Goal: Navigation & Orientation: Find specific page/section

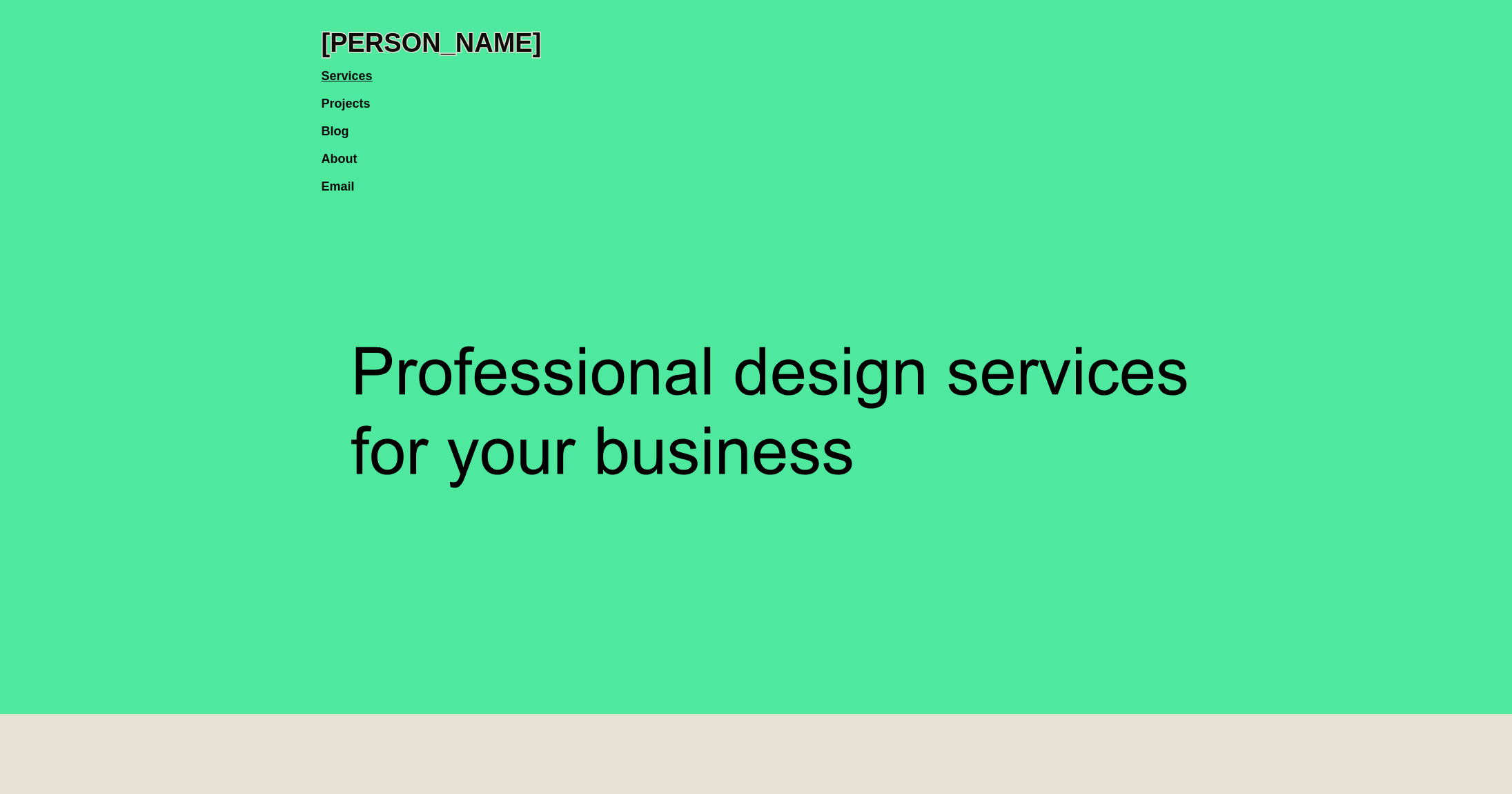
click at [569, 392] on g at bounding box center [960, 372] width 2667 height 1334
click at [569, 392] on icon at bounding box center [961, 372] width 2764 height 1382
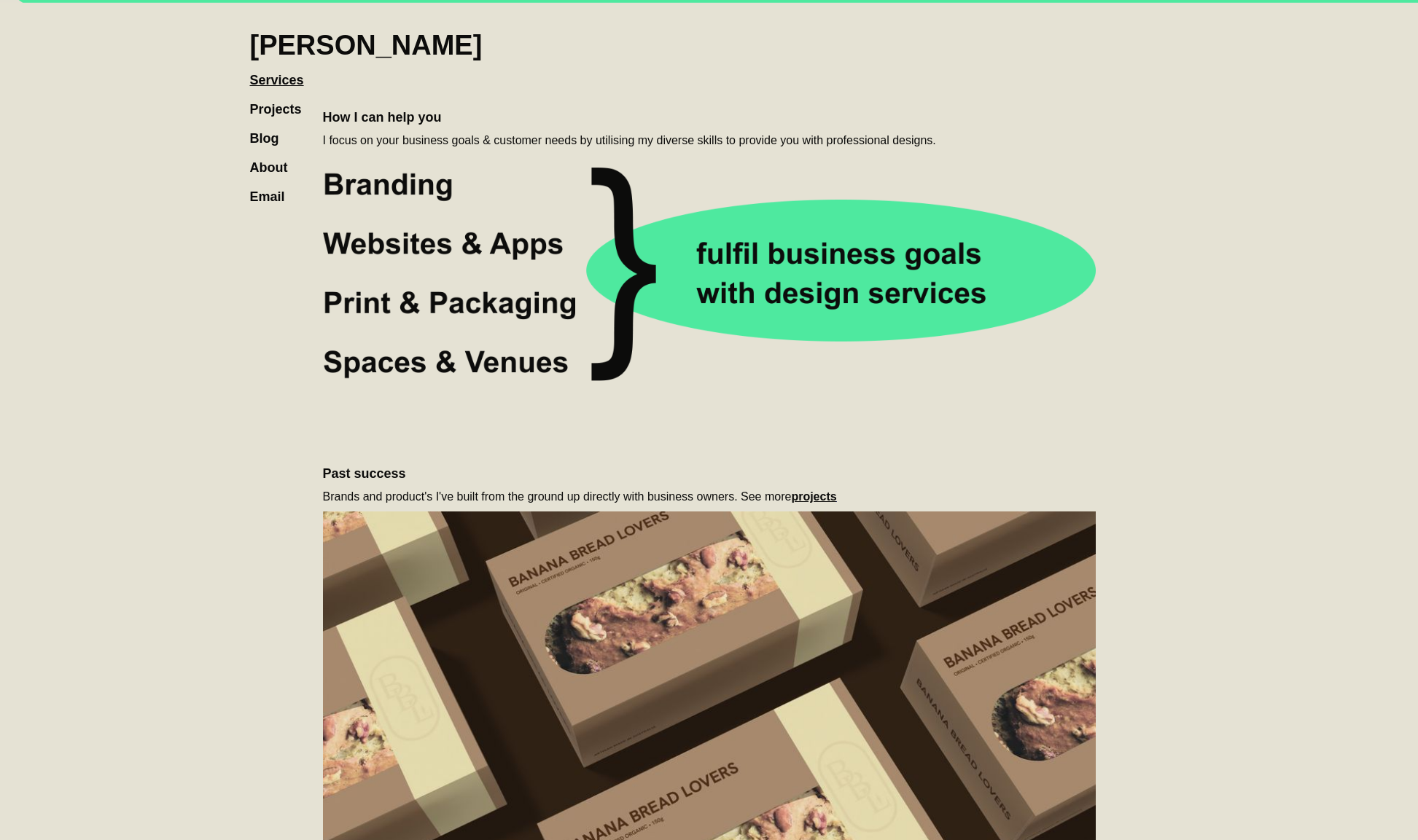
scroll to position [686, 0]
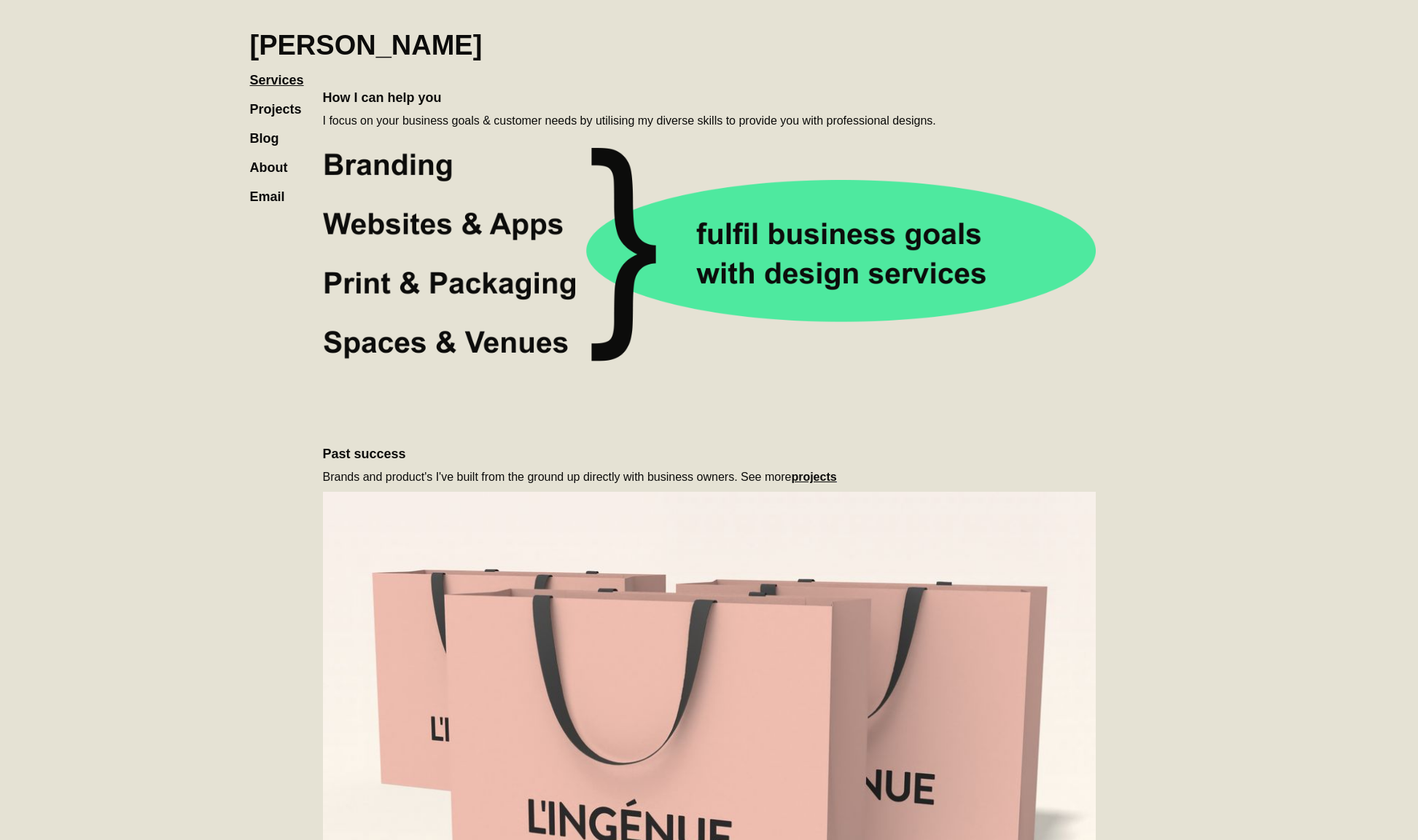
click at [271, 108] on link "Projects" at bounding box center [283, 102] width 66 height 29
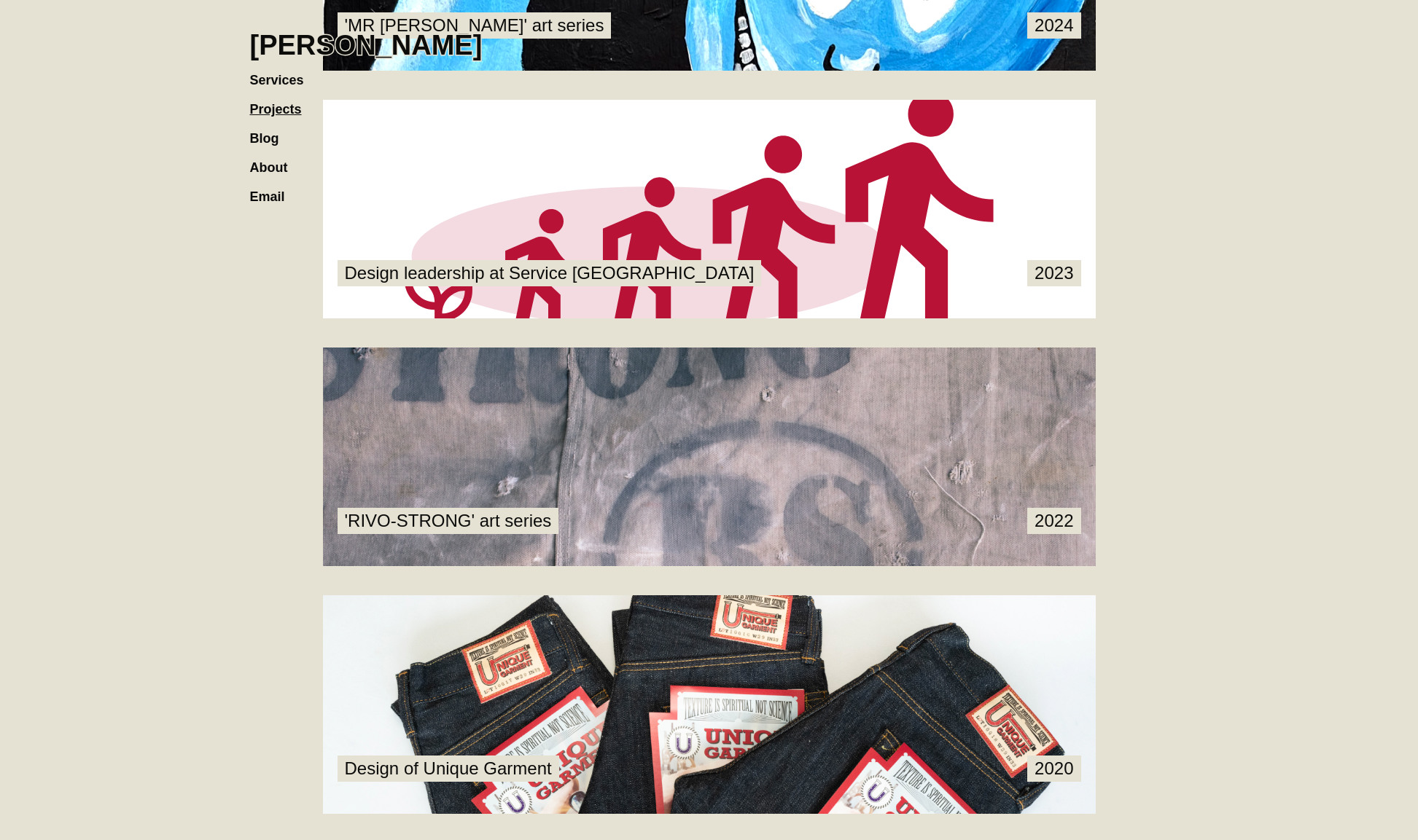
scroll to position [422, 0]
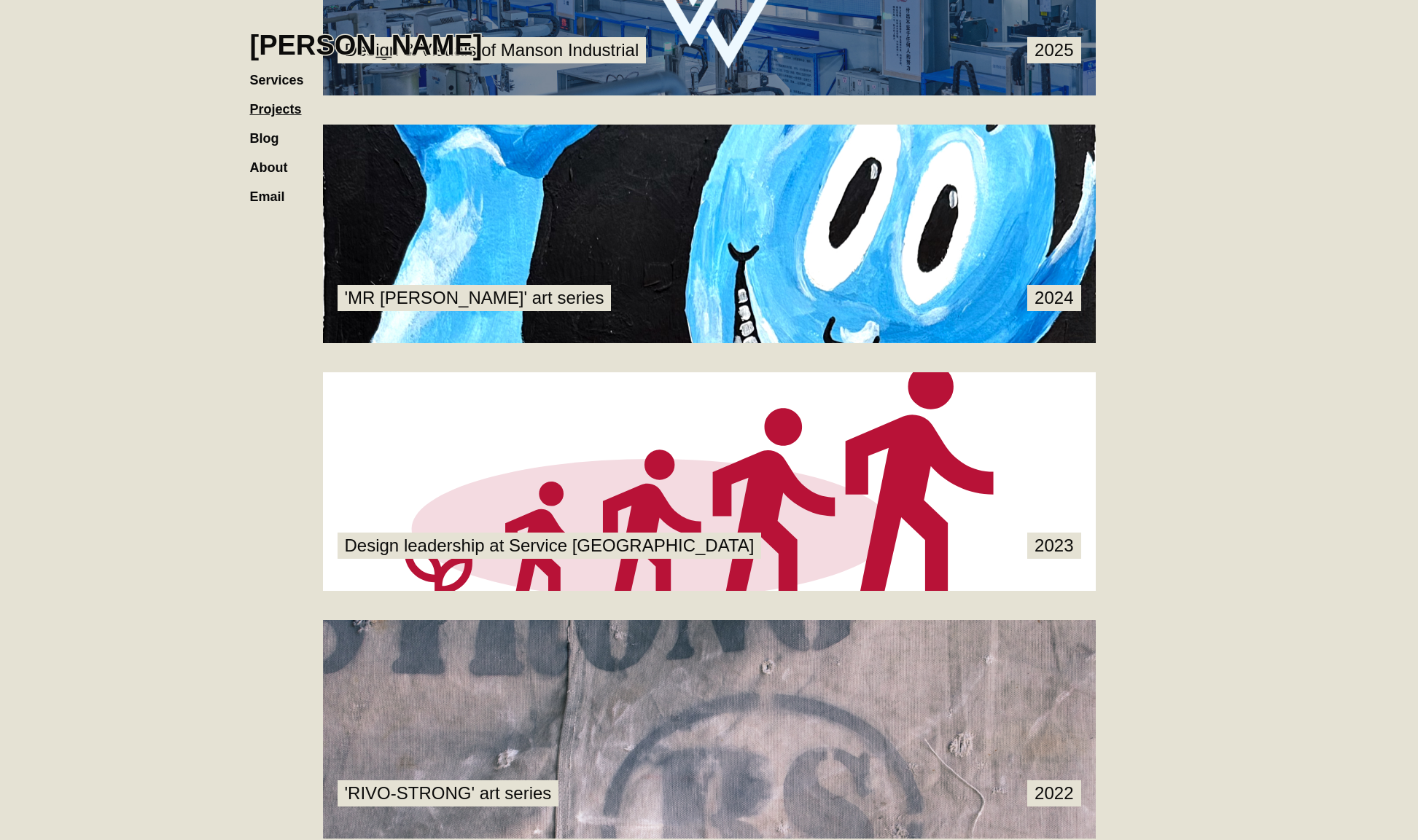
click at [516, 388] on link at bounding box center [709, 482] width 773 height 219
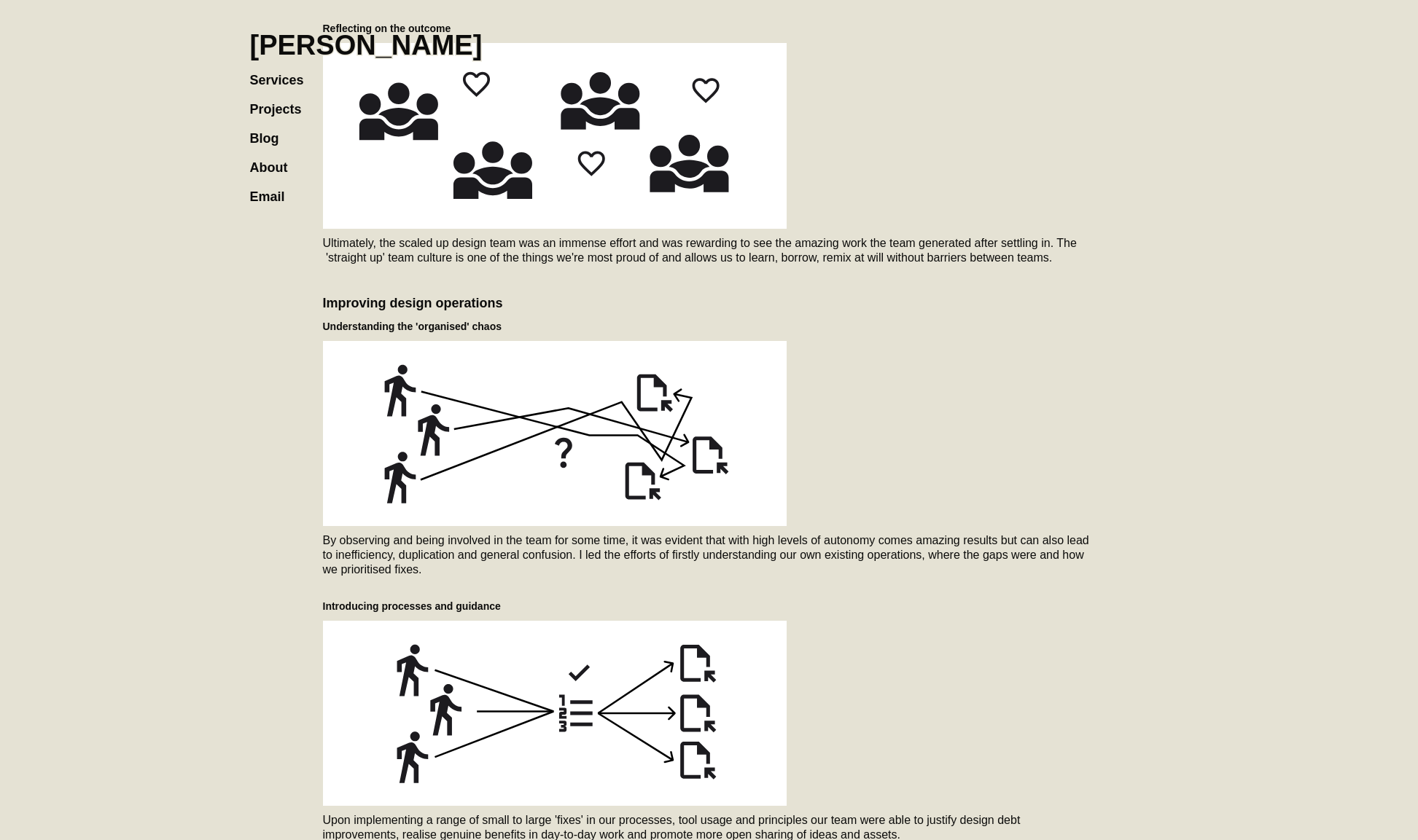
scroll to position [1800, 0]
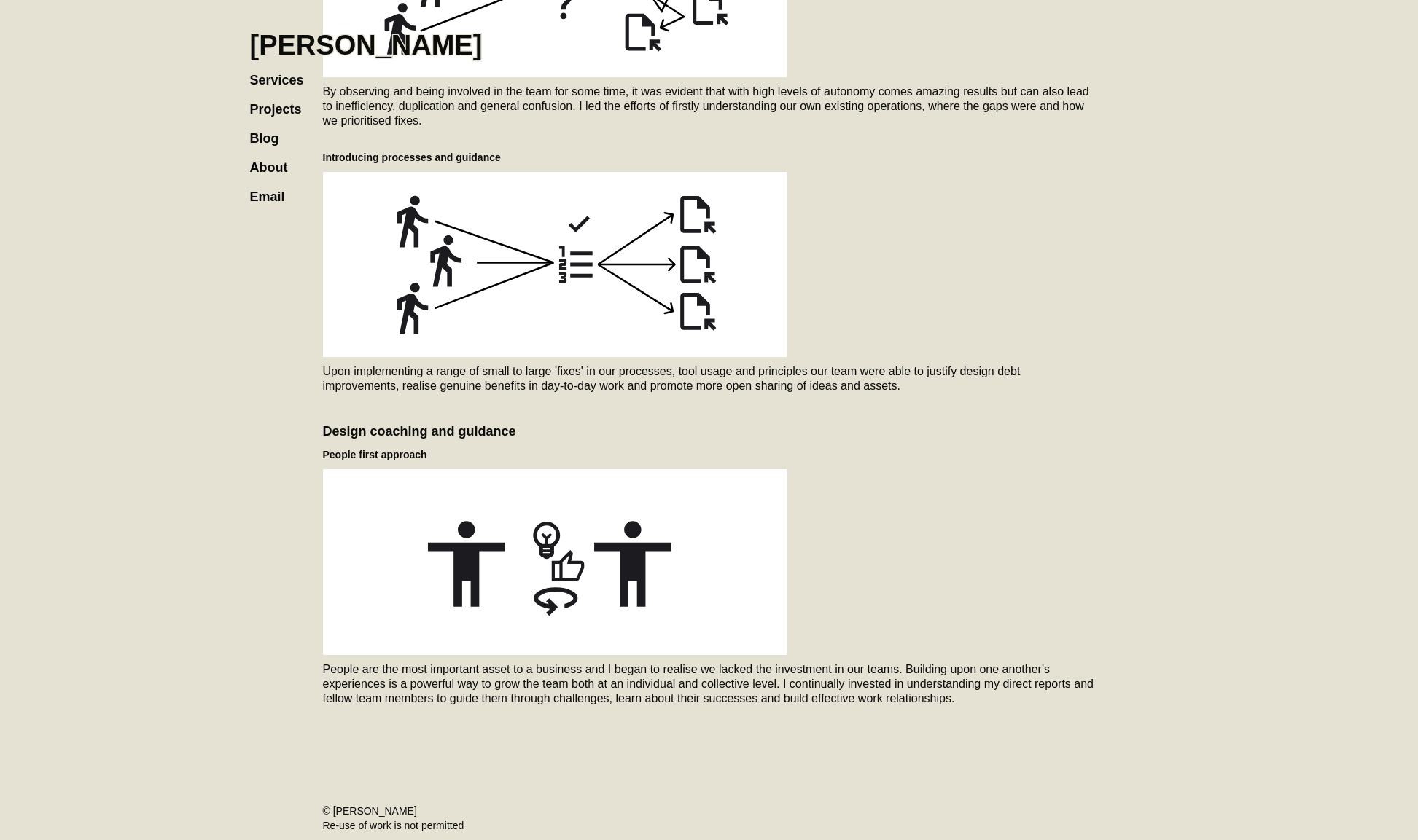
click at [273, 52] on h1 "[PERSON_NAME]" at bounding box center [366, 45] width 233 height 32
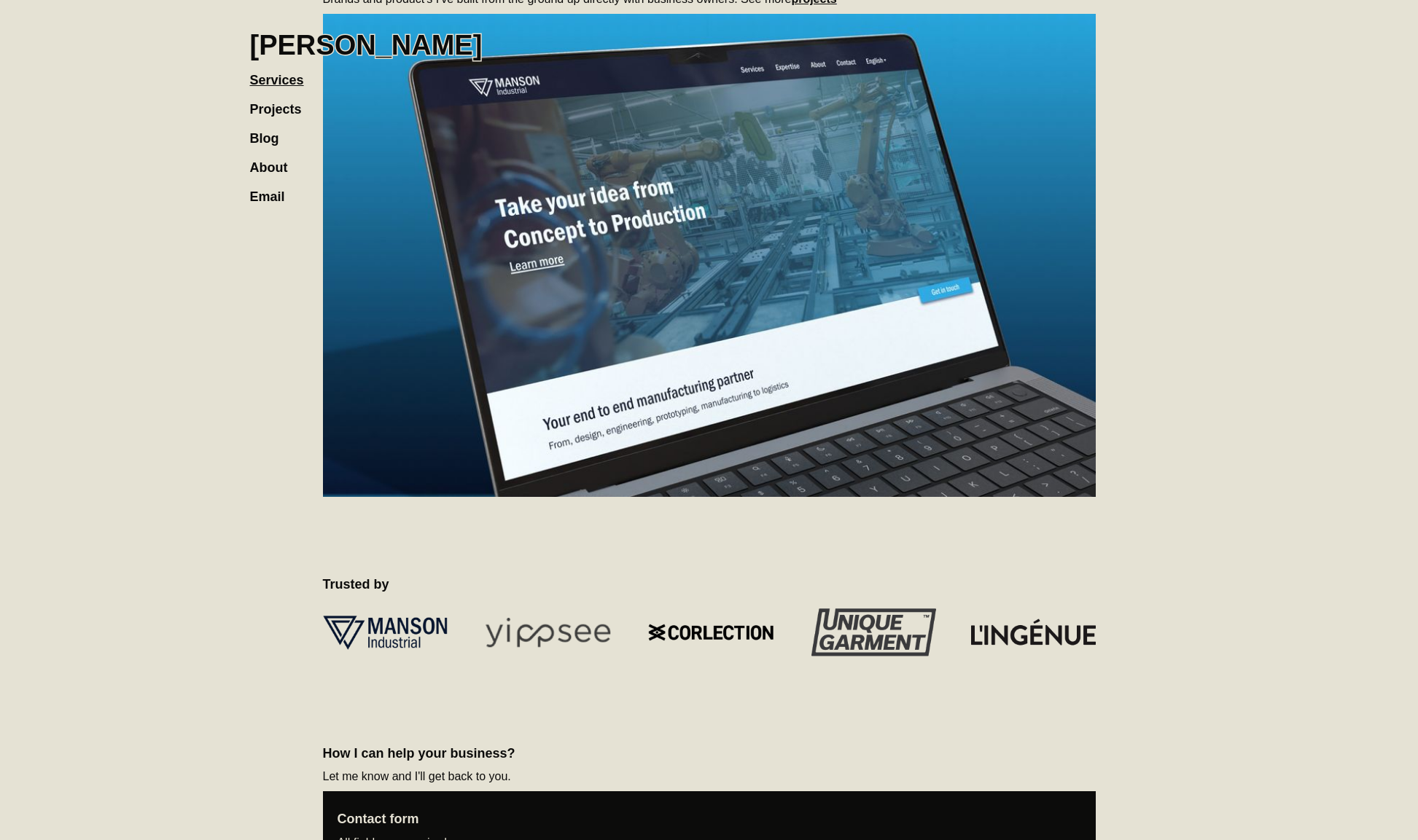
scroll to position [1207, 0]
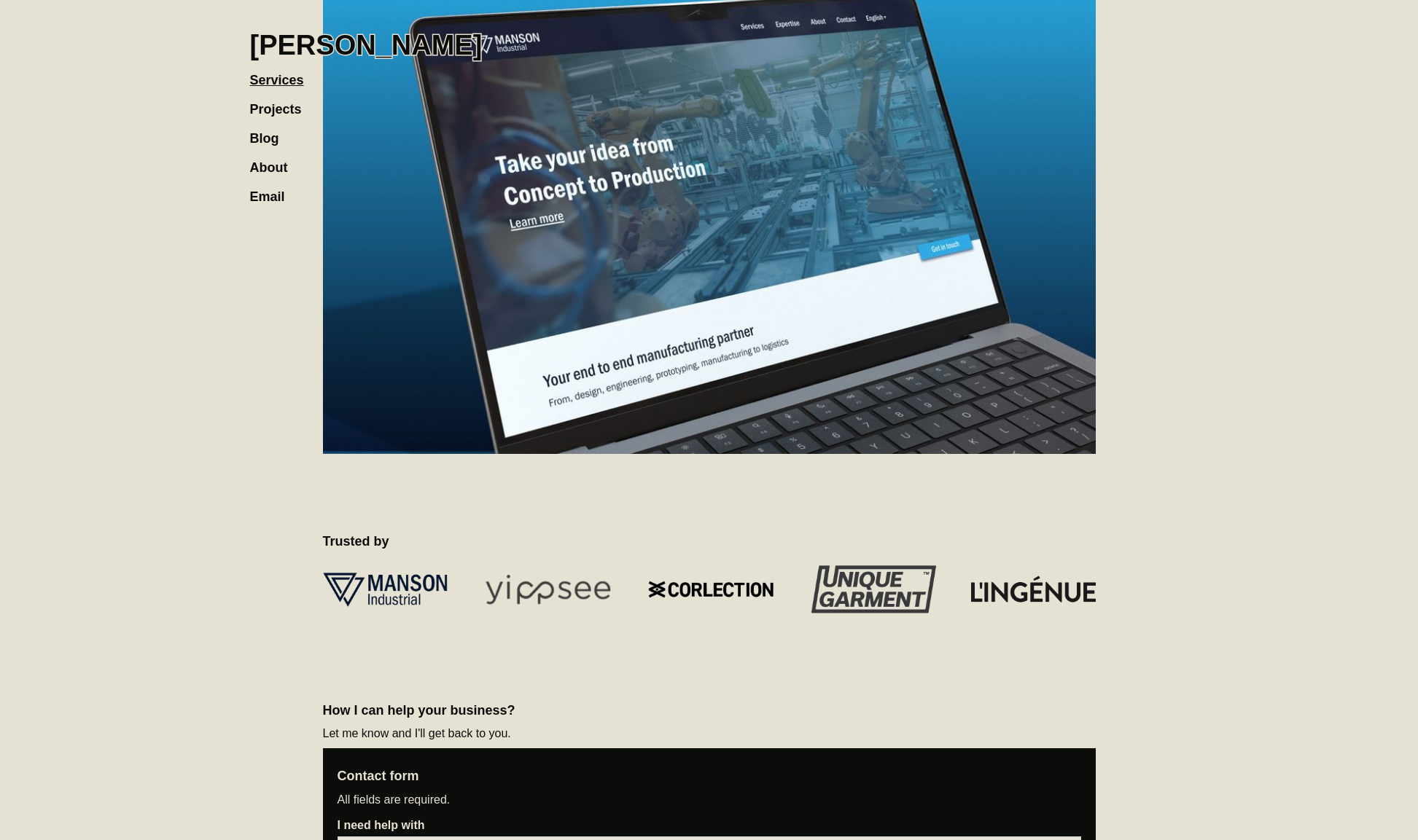
click at [282, 107] on link "Projects" at bounding box center [283, 102] width 66 height 29
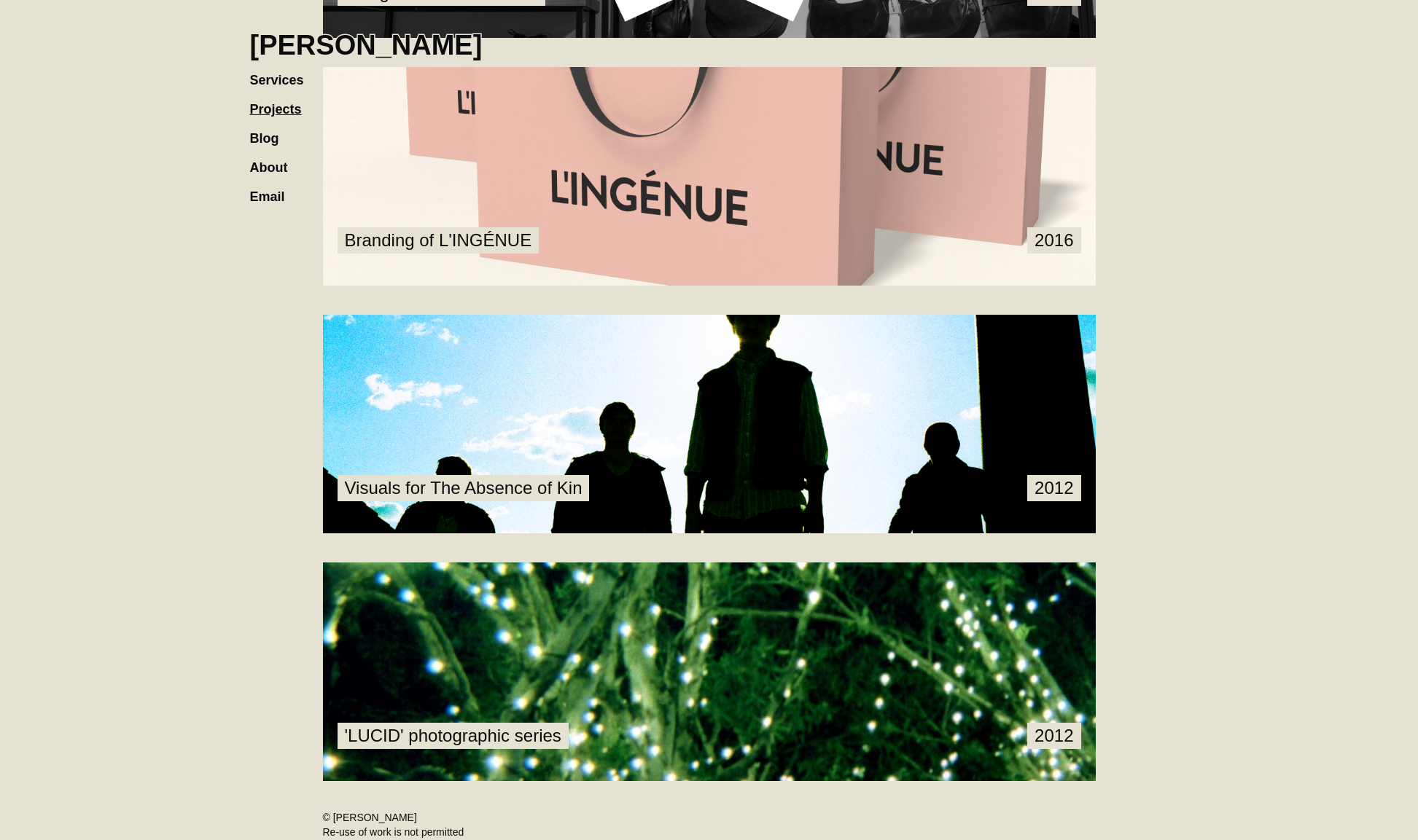
scroll to position [1725, 0]
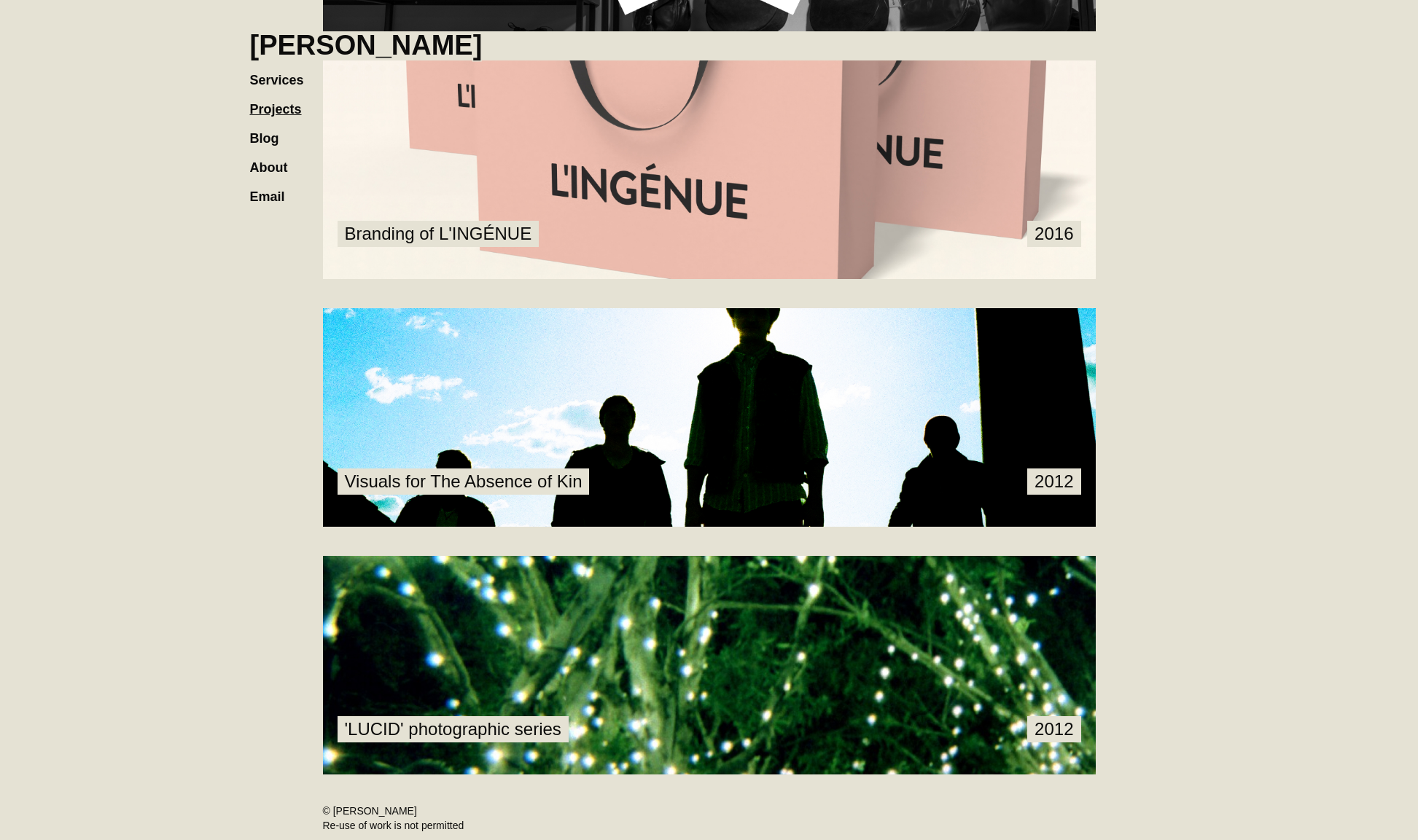
click at [600, 426] on link at bounding box center [709, 417] width 773 height 219
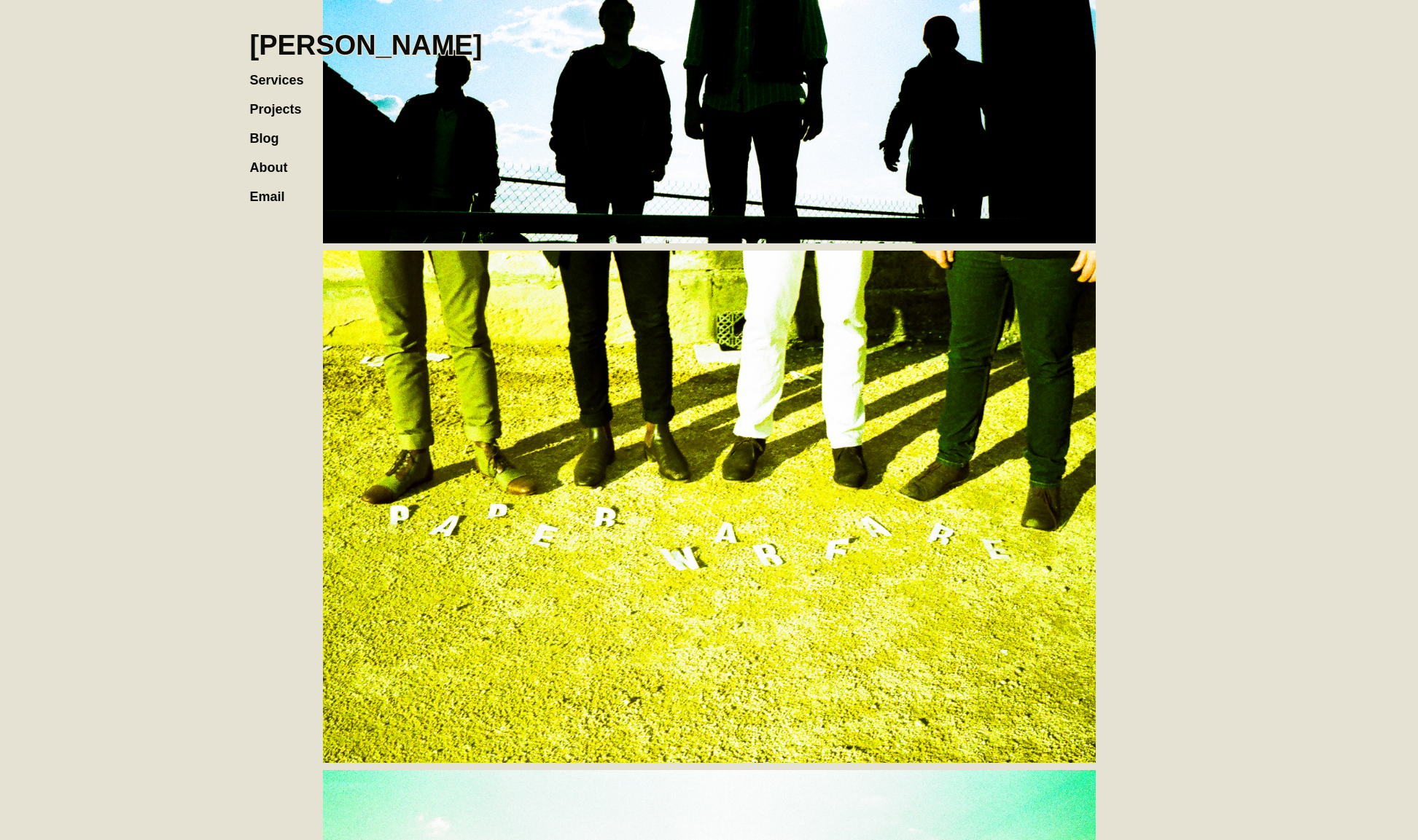
scroll to position [3163, 0]
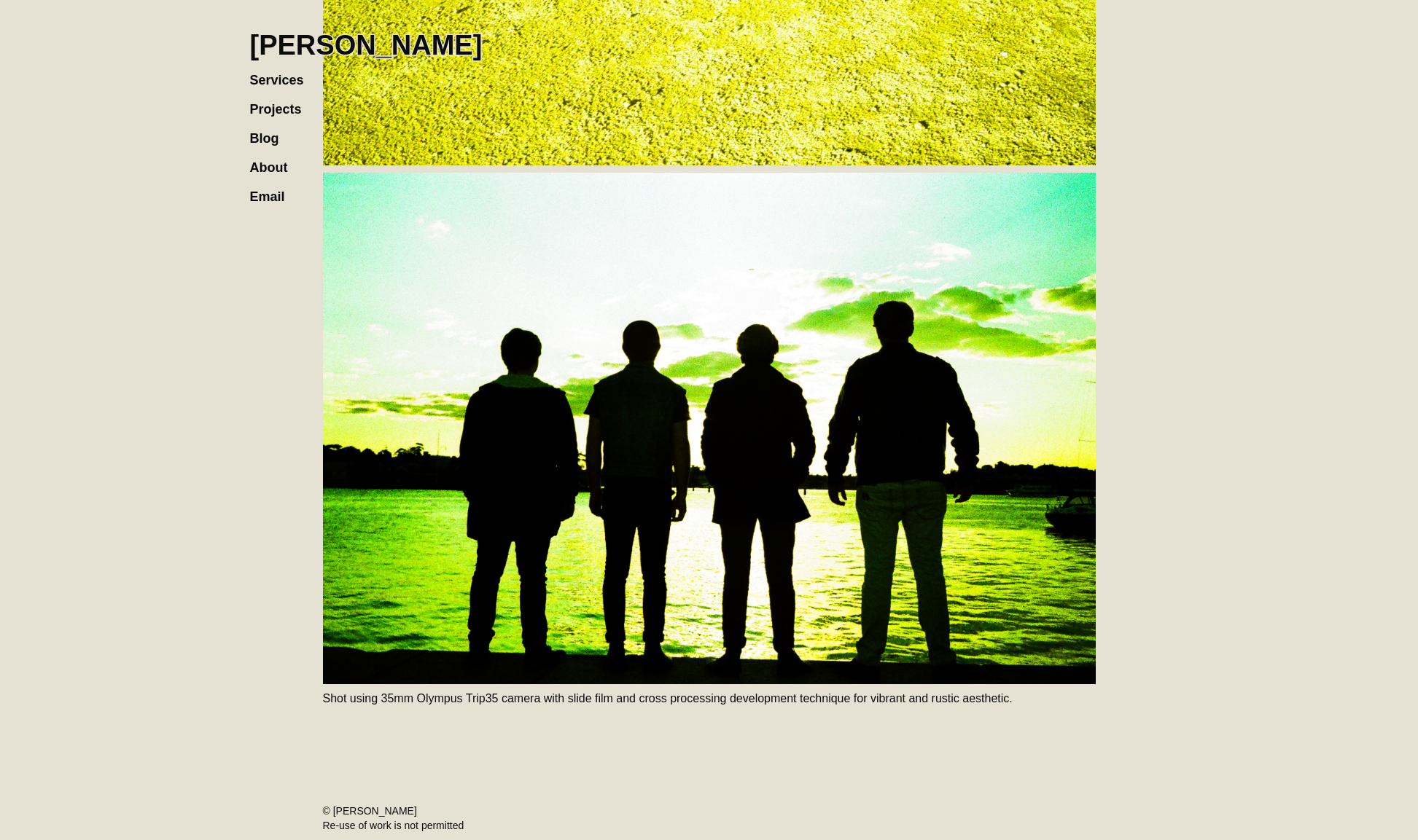
click at [284, 111] on link "Projects" at bounding box center [283, 102] width 66 height 29
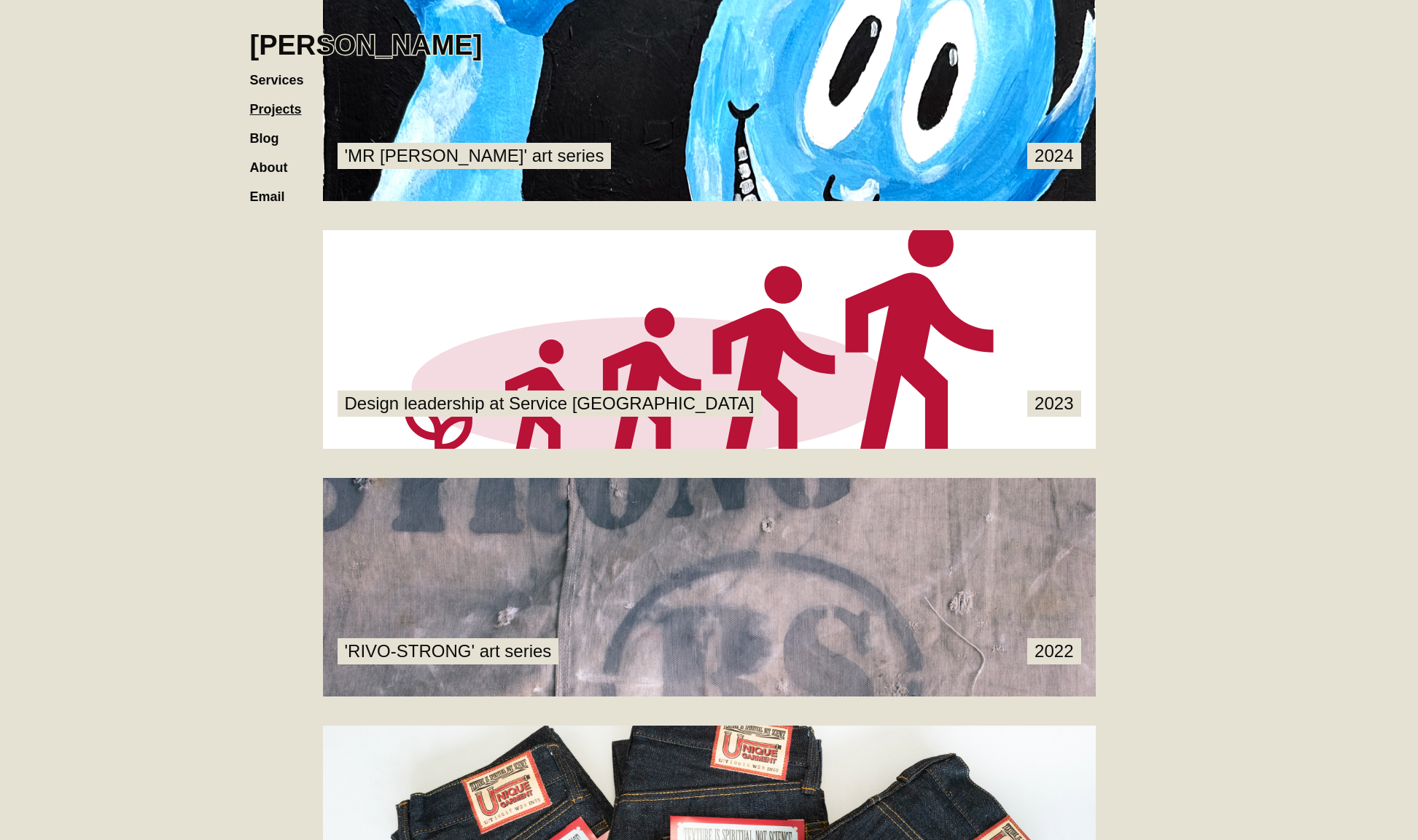
scroll to position [1725, 0]
